Goal: Transaction & Acquisition: Purchase product/service

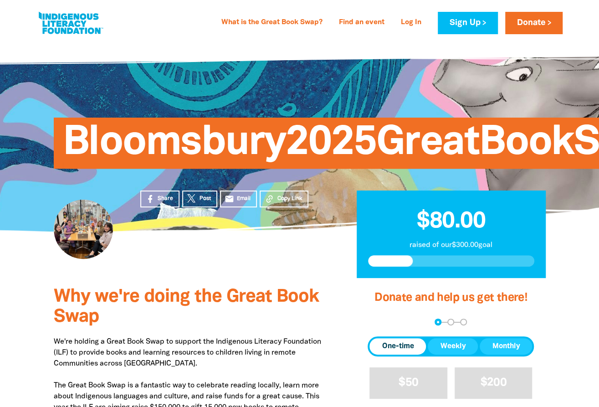
drag, startPoint x: 59, startPoint y: 303, endPoint x: 172, endPoint y: 313, distance: 113.4
click at [59, 303] on span "Why we're doing the Great Book Swap" at bounding box center [186, 306] width 265 height 37
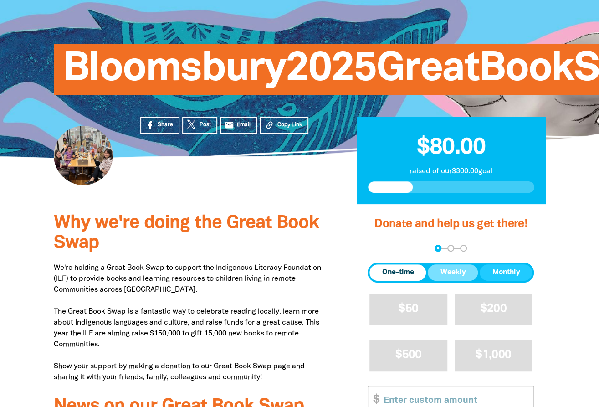
scroll to position [91, 0]
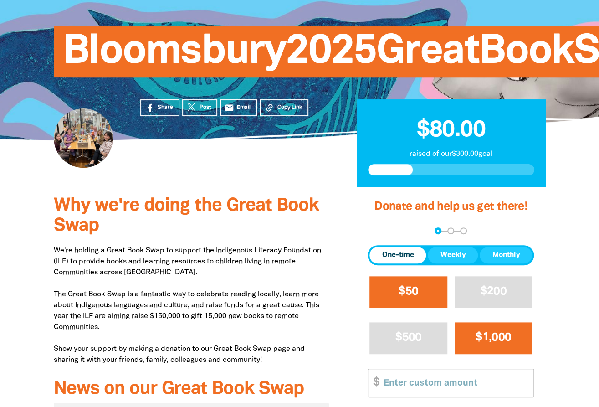
drag, startPoint x: 420, startPoint y: 290, endPoint x: 488, endPoint y: 326, distance: 76.8
click at [420, 291] on button "$50" at bounding box center [408, 291] width 78 height 31
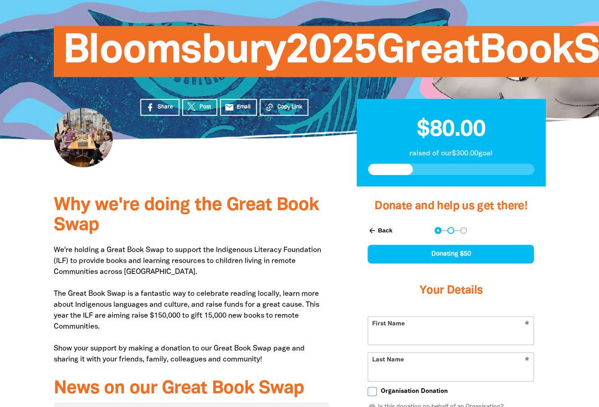
select select "AU"
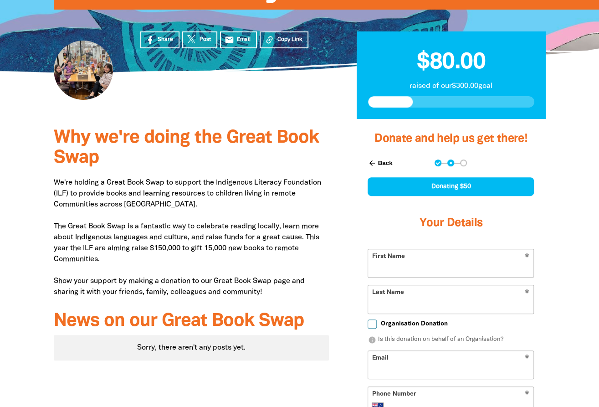
scroll to position [125, 0]
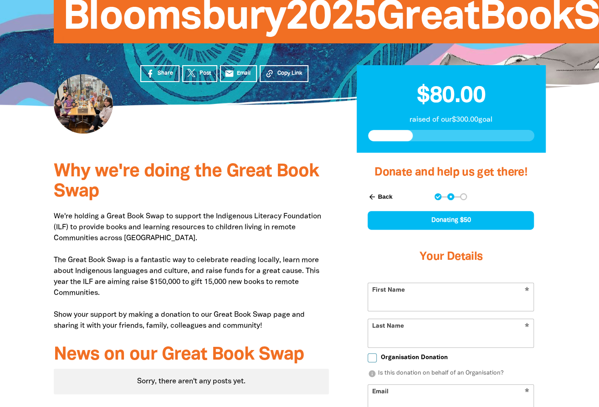
click at [404, 297] on input "First Name" at bounding box center [450, 297] width 165 height 28
type input "[PERSON_NAME]"
click at [335, 344] on div "Why we're doing the Great Book Swap We're holding a Great Book Swap to support …" at bounding box center [191, 392] width 303 height 478
click at [391, 336] on input "Last Name" at bounding box center [450, 333] width 165 height 28
type input "[PERSON_NAME]"
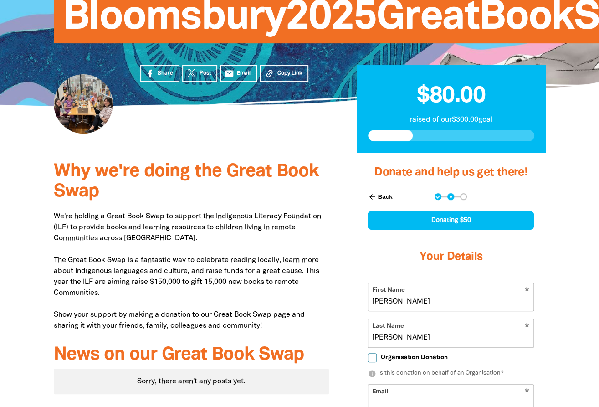
click at [345, 331] on div "Donate and help us get there! arrow_back Back Step 1 Step 2 Step 3 Donating $50…" at bounding box center [450, 392] width 216 height 478
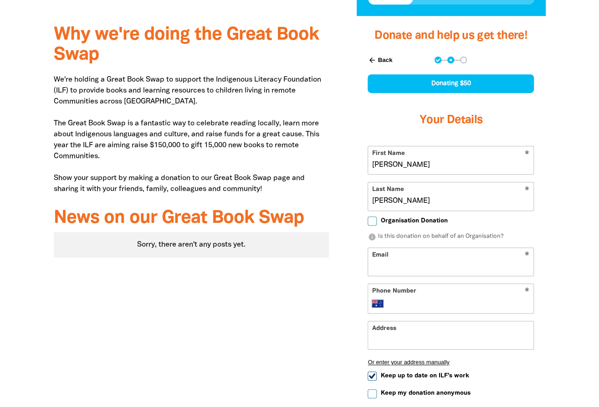
drag, startPoint x: 397, startPoint y: 269, endPoint x: 411, endPoint y: 274, distance: 14.7
click at [397, 269] on input "Email" at bounding box center [450, 262] width 165 height 28
type input "[EMAIL_ADDRESS][DOMAIN_NAME]"
click at [455, 236] on p "info Is this donation on behalf of an Organisation?" at bounding box center [450, 236] width 166 height 9
click at [383, 234] on p "info Is this donation on behalf of an Organisation?" at bounding box center [450, 236] width 166 height 9
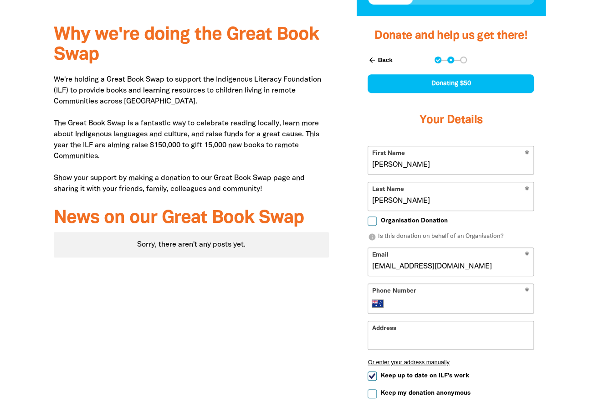
click at [372, 235] on icon "info" at bounding box center [371, 237] width 8 height 8
click at [548, 244] on div "Donate and help us get there! arrow_back Back Step 1 Step 2 Step 3 Donating $50…" at bounding box center [450, 255] width 216 height 478
click at [457, 235] on p "info Is this donation on behalf of an Organisation?" at bounding box center [450, 236] width 166 height 9
click at [331, 292] on div "Why we're doing the Great Book Swap We're holding a Great Book Swap to support …" at bounding box center [191, 255] width 303 height 478
click at [372, 235] on icon "info" at bounding box center [371, 237] width 8 height 8
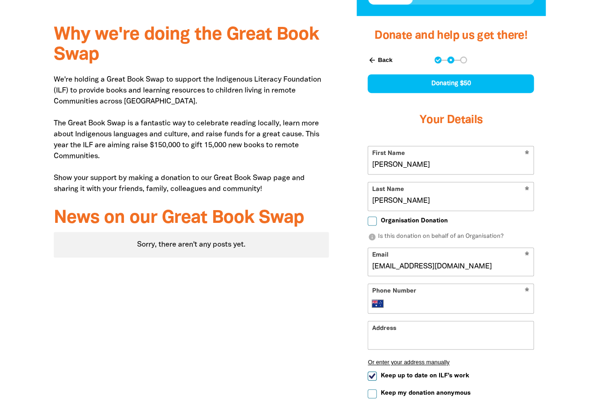
click at [372, 224] on label "Organisation Donation" at bounding box center [407, 221] width 80 height 10
click at [372, 224] on input "Organisation Donation" at bounding box center [371, 220] width 9 height 9
checkbox input "true"
select select "AU"
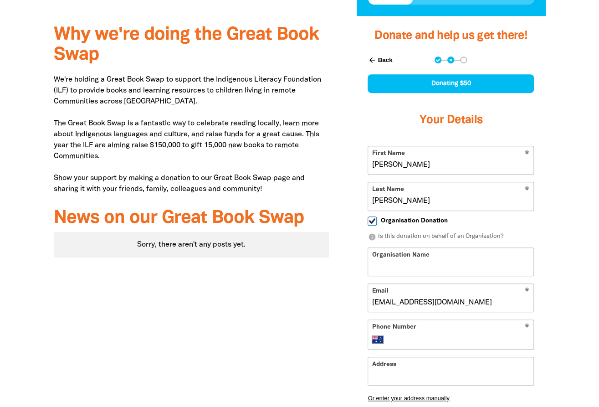
click at [392, 261] on input "Organisation Name" at bounding box center [450, 262] width 165 height 28
click at [372, 219] on input "Organisation Donation" at bounding box center [371, 220] width 9 height 9
checkbox input "false"
select select "AU"
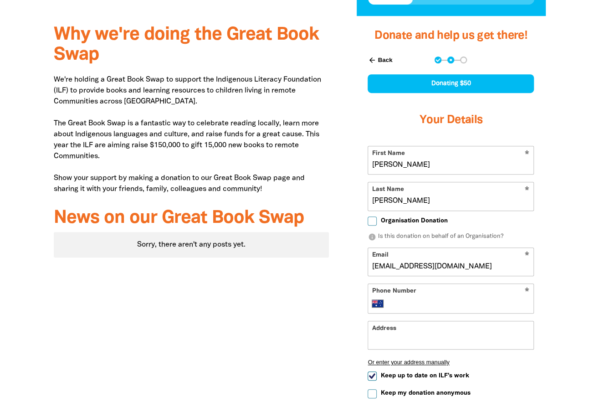
scroll to position [353, 0]
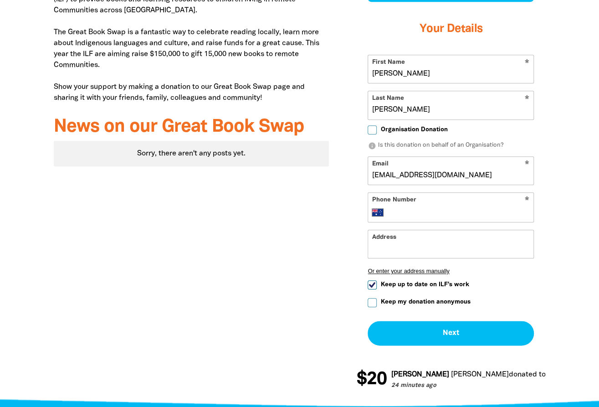
click at [403, 208] on input "Phone Number" at bounding box center [459, 212] width 139 height 11
type input "0421 988 934"
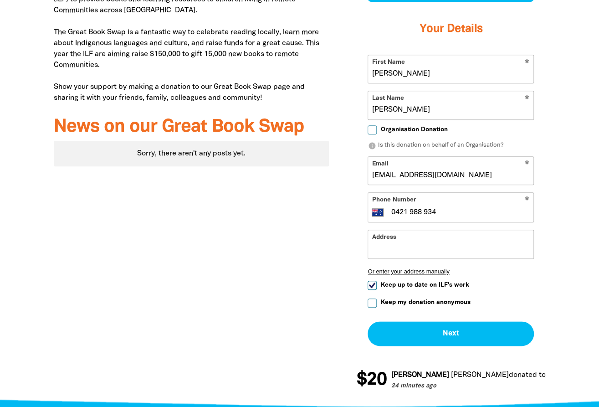
click at [423, 250] on input "Address" at bounding box center [450, 244] width 165 height 28
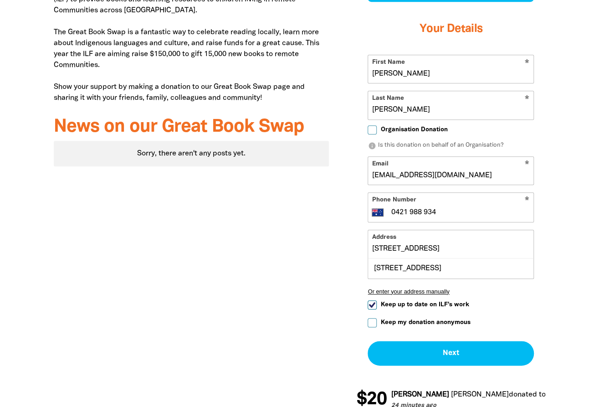
click at [321, 305] on div "Why we're doing the Great Book Swap We're holding a Great Book Swap to support …" at bounding box center [191, 174] width 303 height 498
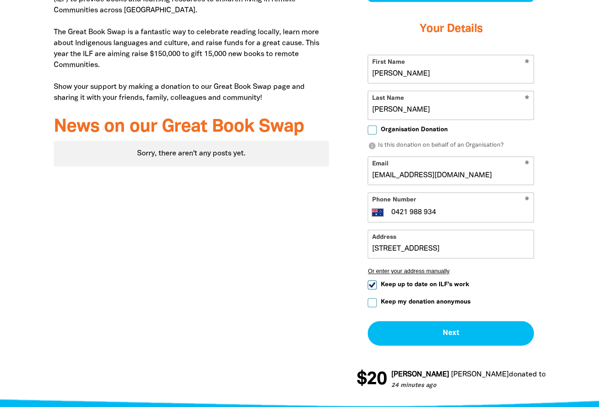
click at [474, 254] on input "[STREET_ADDRESS]" at bounding box center [450, 244] width 165 height 28
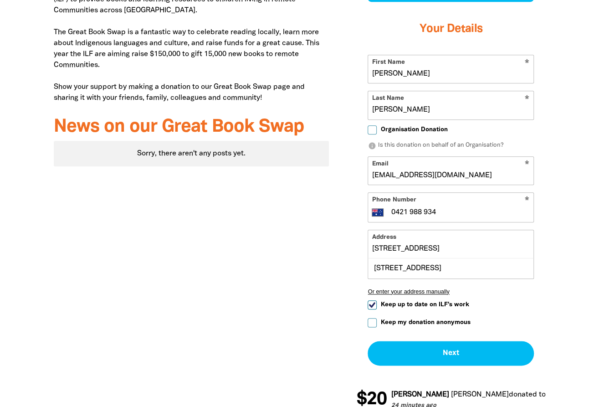
click at [473, 248] on input "[STREET_ADDRESS]" at bounding box center [450, 244] width 165 height 28
click at [441, 265] on div "[STREET_ADDRESS]" at bounding box center [450, 268] width 165 height 20
type input "[STREET_ADDRESS]"
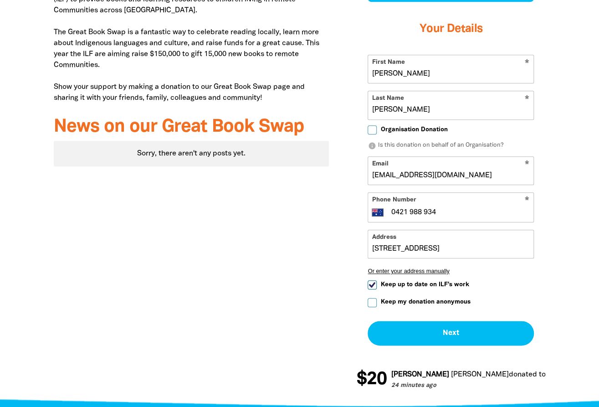
click at [563, 307] on div "Why we're doing the Great Book Swap We're holding a Great Book Swap to support …" at bounding box center [299, 164] width 546 height 478
click at [462, 285] on span "Keep up to date on ILF's work" at bounding box center [424, 284] width 88 height 9
click at [377, 285] on input "Keep up to date on ILF's work" at bounding box center [371, 284] width 9 height 9
checkbox input "false"
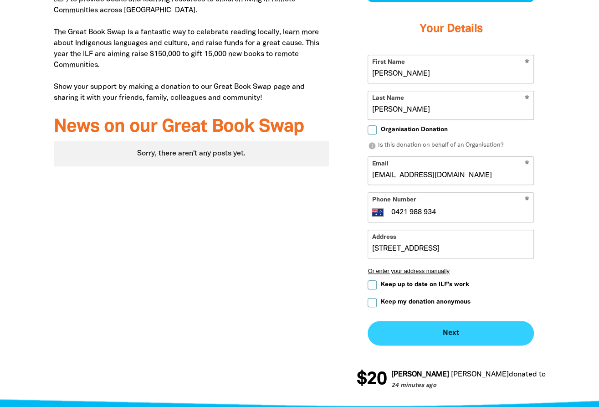
click at [446, 336] on button "Next chevron_right" at bounding box center [450, 333] width 166 height 25
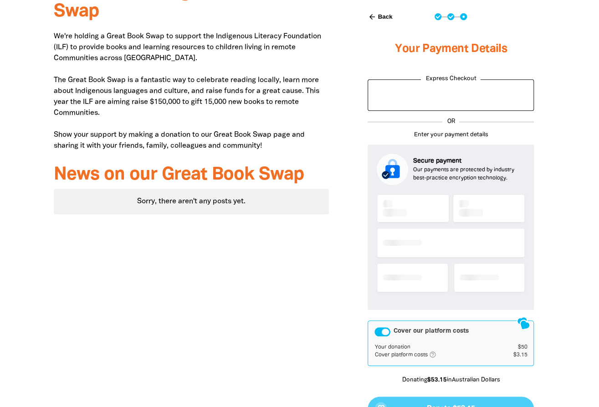
scroll to position [304, 0]
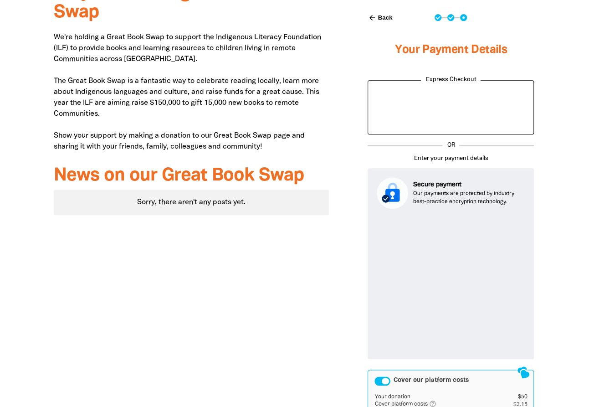
click at [276, 320] on div "Why we're doing the Great Book Swap We're holding a Great Book Swap to support …" at bounding box center [191, 251] width 303 height 555
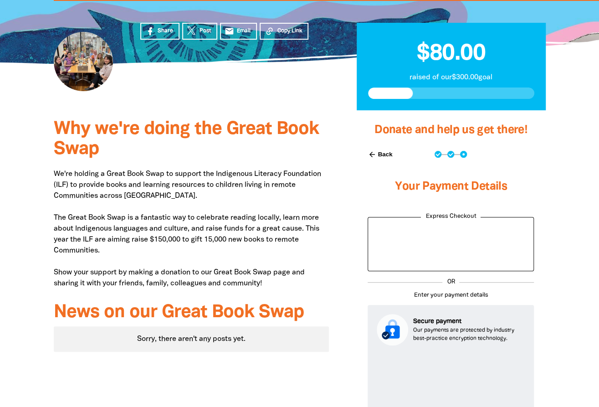
scroll to position [395, 0]
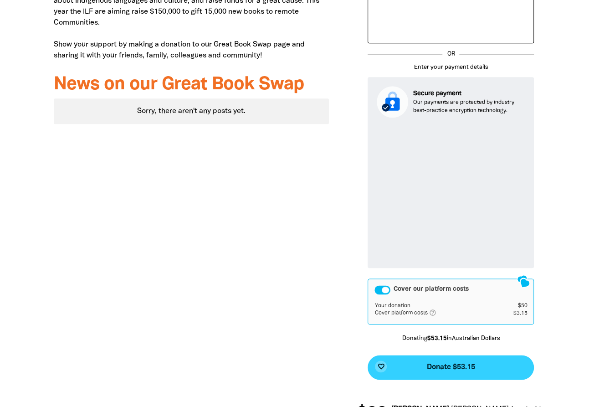
click at [459, 366] on span "Donate $53.15" at bounding box center [451, 366] width 48 height 7
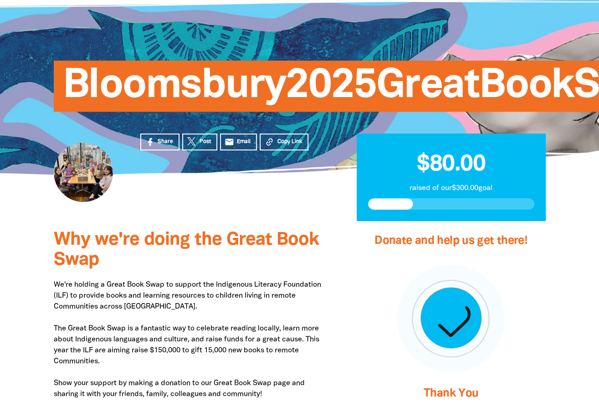
scroll to position [21, 0]
